Goal: Contribute content

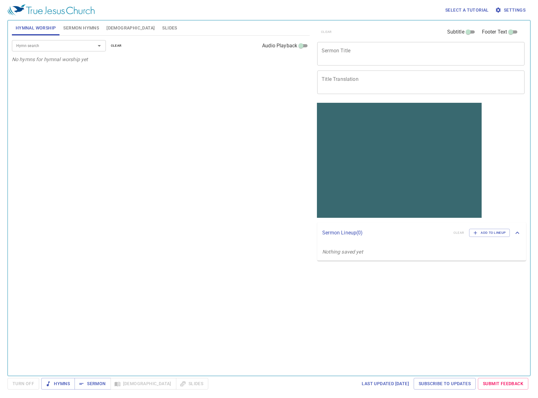
click at [86, 30] on span "Sermon Hymns" at bounding box center [81, 28] width 36 height 8
click at [52, 23] on button "Hymnal Worship" at bounding box center [36, 27] width 48 height 15
click at [76, 27] on span "Sermon Hymns" at bounding box center [81, 28] width 36 height 8
drag, startPoint x: 36, startPoint y: 28, endPoint x: 41, endPoint y: 29, distance: 5.0
click at [37, 28] on span "Hymnal Worship" at bounding box center [36, 28] width 40 height 8
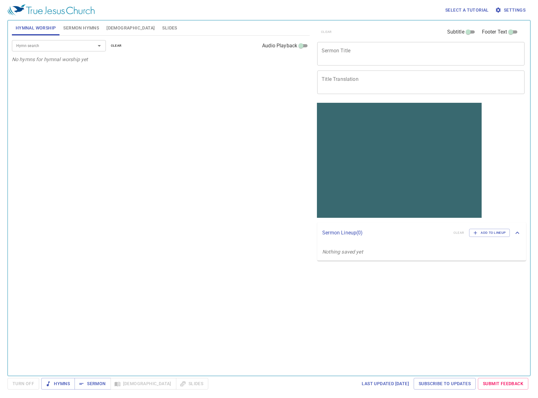
click at [353, 53] on textarea "Sermon Title" at bounding box center [421, 54] width 198 height 12
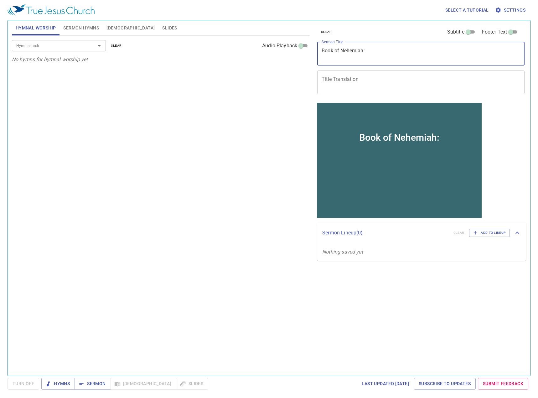
type textarea "Book of Nehemiah:"
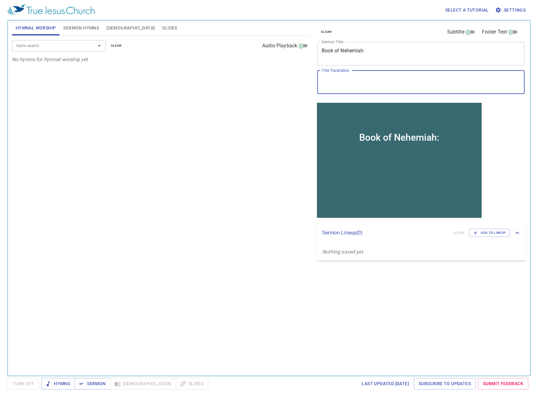
click at [355, 79] on textarea "Title Translation" at bounding box center [421, 82] width 198 height 12
click at [358, 80] on textarea "尼" at bounding box center [421, 82] width 198 height 12
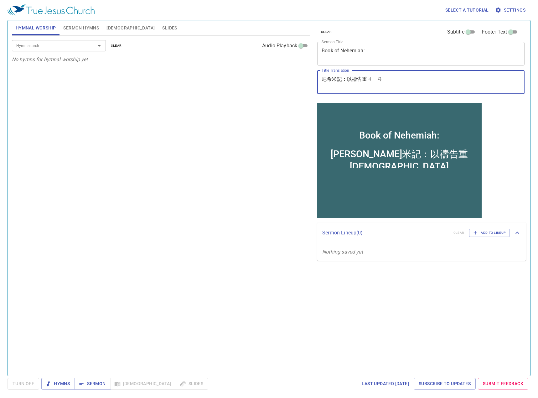
type textarea "尼希米記：以禱告重建"
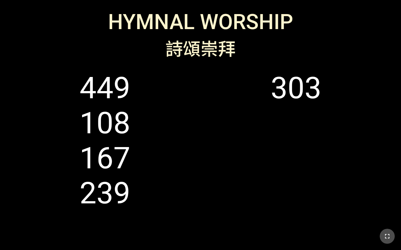
click at [388, 235] on icon "button" at bounding box center [387, 237] width 8 height 8
